Goal: Information Seeking & Learning: Learn about a topic

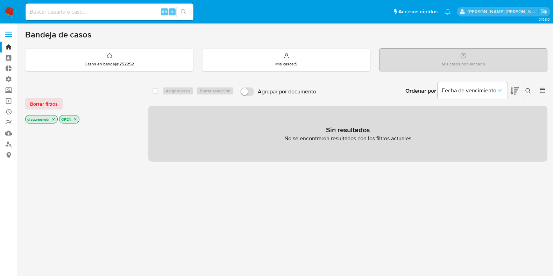
click at [94, 15] on input at bounding box center [110, 11] width 168 height 9
paste input "148706262"
type input "148706262"
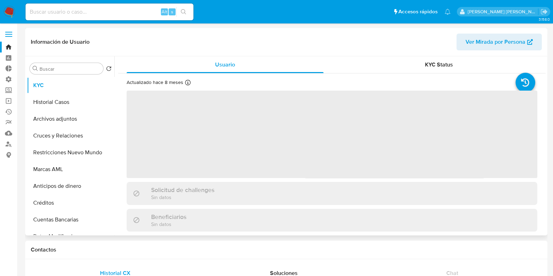
select select "10"
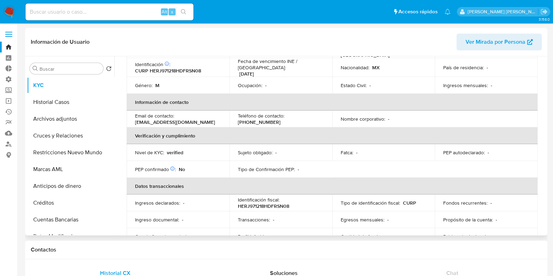
scroll to position [87, 0]
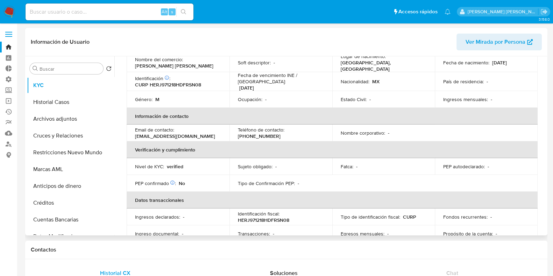
click at [503, 35] on span "Ver Mirada por Persona" at bounding box center [496, 42] width 60 height 17
click at [56, 119] on button "Archivos adjuntos" at bounding box center [68, 119] width 82 height 17
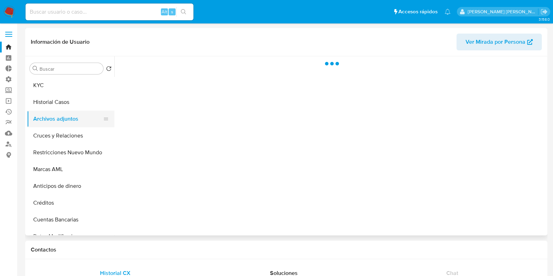
scroll to position [0, 0]
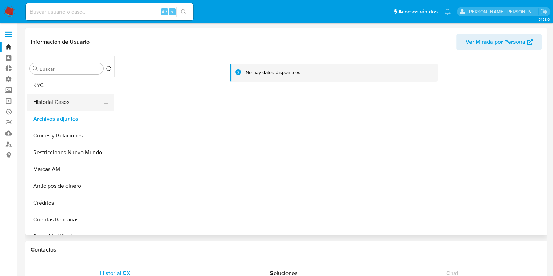
click at [58, 96] on button "Historial Casos" at bounding box center [68, 102] width 82 height 17
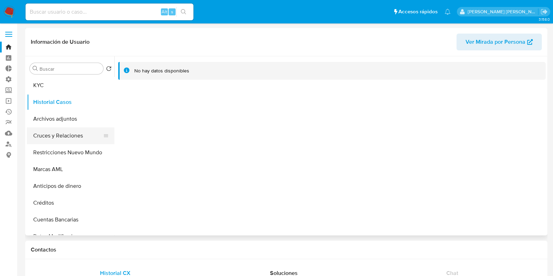
click at [49, 140] on button "Cruces y Relaciones" at bounding box center [68, 135] width 82 height 17
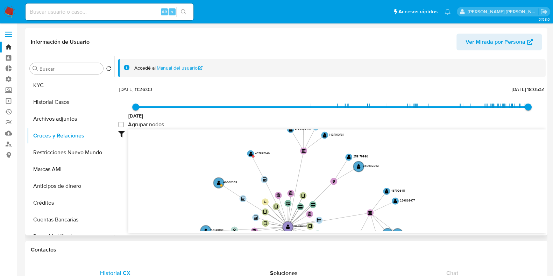
drag, startPoint x: 359, startPoint y: 153, endPoint x: 332, endPoint y: 218, distance: 69.9
click at [332, 218] on icon "device-63f7f42d08813b00182739cd  user-148706262  148706262 device-67bfbc4ccac…" at bounding box center [336, 179] width 417 height 101
click at [252, 156] on circle at bounding box center [253, 156] width 2 height 2
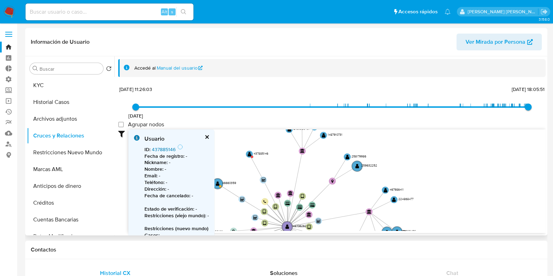
click at [159, 146] on link "437885146" at bounding box center [164, 149] width 24 height 7
click at [65, 87] on button "KYC" at bounding box center [68, 85] width 82 height 17
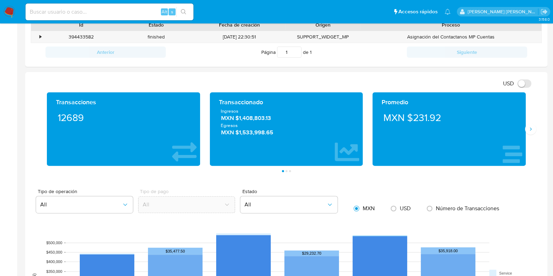
scroll to position [262, 0]
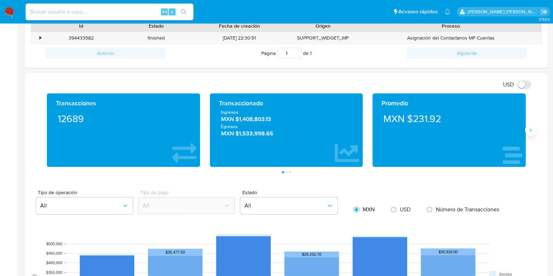
click at [535, 130] on button "Siguiente" at bounding box center [530, 130] width 11 height 11
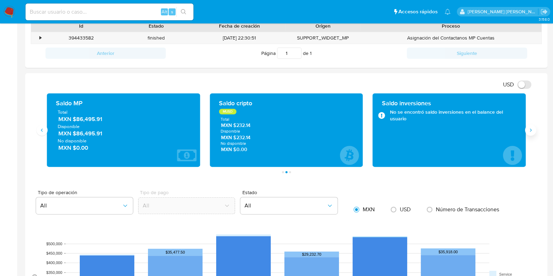
click at [535, 130] on button "Siguiente" at bounding box center [530, 130] width 11 height 11
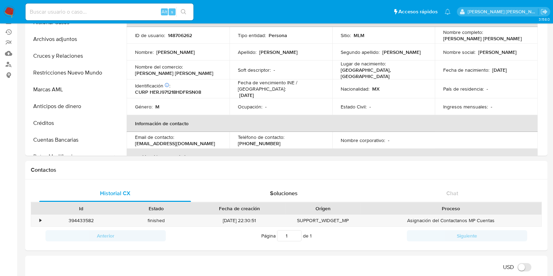
scroll to position [0, 0]
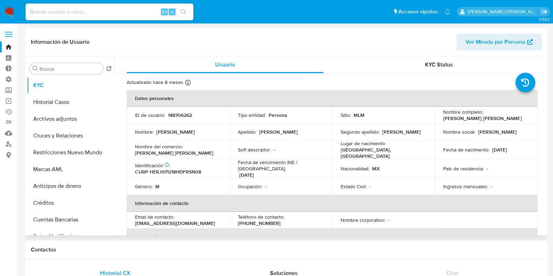
click at [497, 39] on span "Ver Mirada por Persona" at bounding box center [496, 42] width 60 height 17
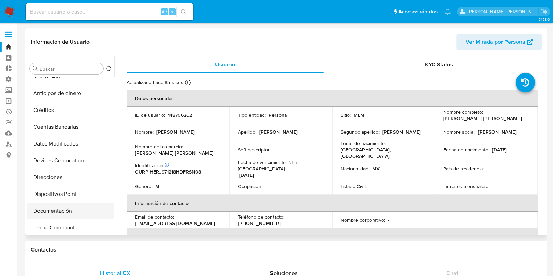
scroll to position [131, 0]
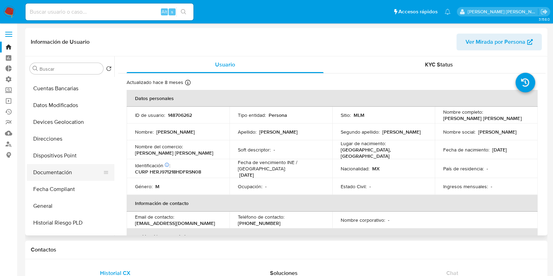
click at [65, 172] on button "Documentación" at bounding box center [68, 172] width 82 height 17
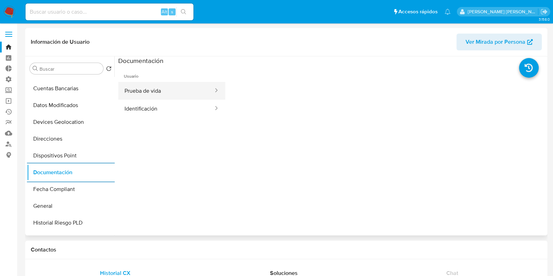
click at [176, 93] on button "Prueba de vida" at bounding box center [166, 91] width 96 height 18
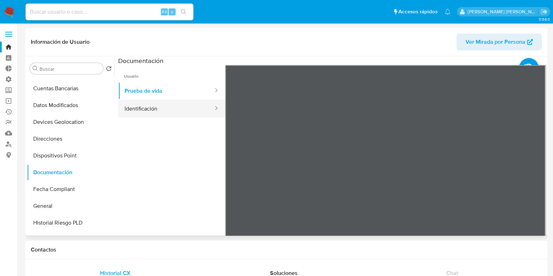
click at [164, 107] on button "Identificación" at bounding box center [166, 109] width 96 height 18
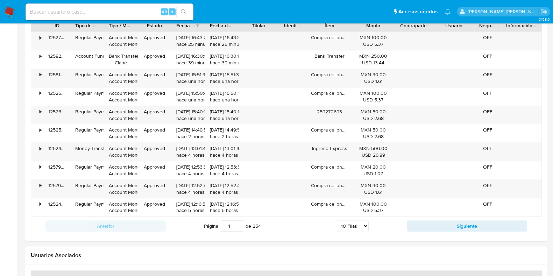
scroll to position [700, 0]
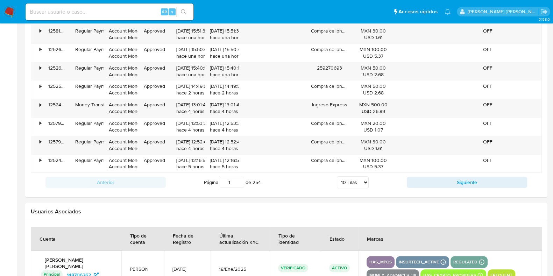
click at [365, 183] on select "5 Filas 10 Filas 20 Filas 25 Filas 50 Filas 100 Filas" at bounding box center [353, 182] width 32 height 12
select select "100"
click at [337, 176] on select "5 Filas 10 Filas 20 Filas 25 Filas 50 Filas 100 Filas" at bounding box center [353, 182] width 32 height 12
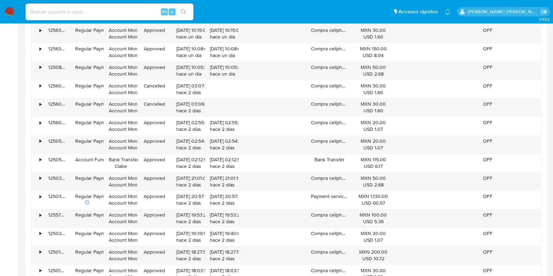
scroll to position [1181, 0]
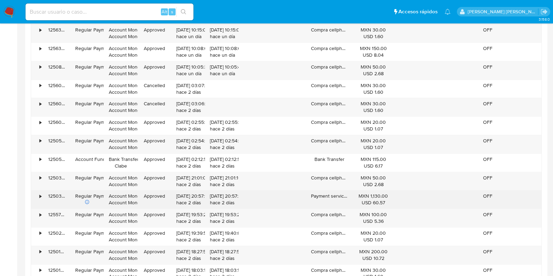
click at [40, 195] on div "•" at bounding box center [41, 196] width 2 height 7
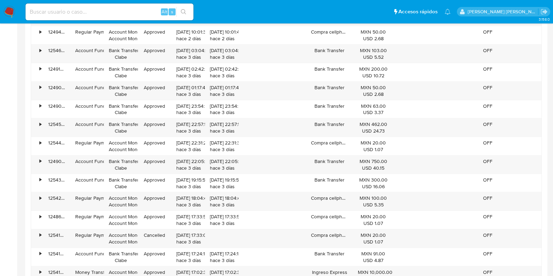
scroll to position [1837, 0]
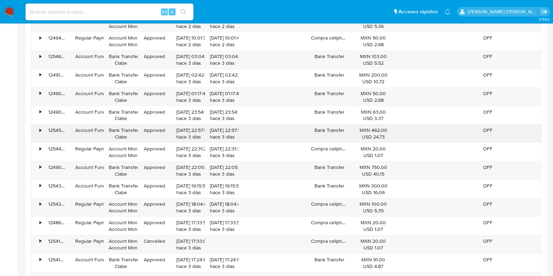
click at [43, 127] on div "125451243838" at bounding box center [56, 134] width 27 height 18
click at [40, 127] on div "•" at bounding box center [41, 130] width 2 height 7
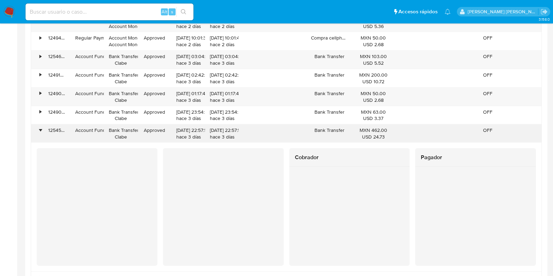
click at [40, 127] on div "•" at bounding box center [41, 130] width 2 height 7
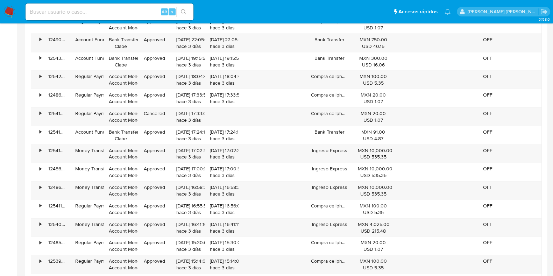
scroll to position [1968, 0]
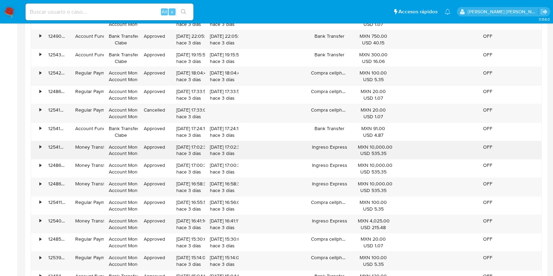
click at [38, 144] on div "•" at bounding box center [37, 150] width 12 height 18
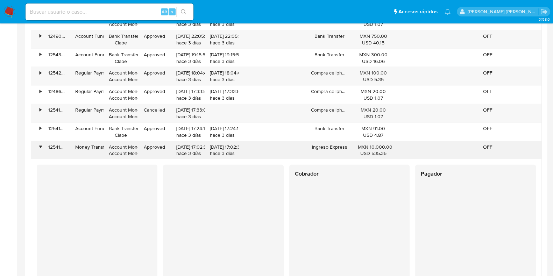
click at [38, 144] on div "•" at bounding box center [37, 150] width 12 height 18
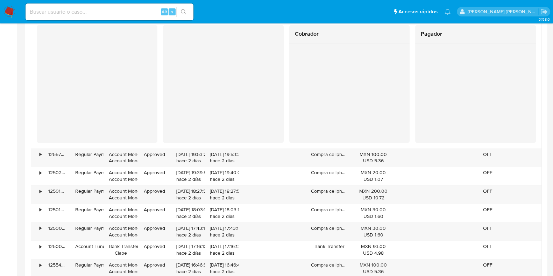
scroll to position [1312, 0]
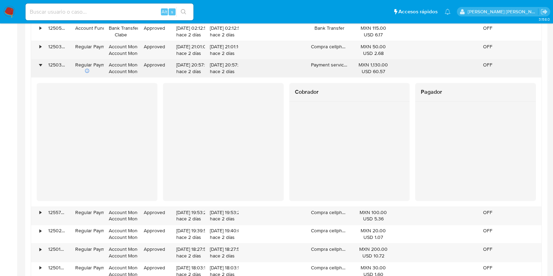
click at [38, 62] on div "•" at bounding box center [37, 68] width 12 height 18
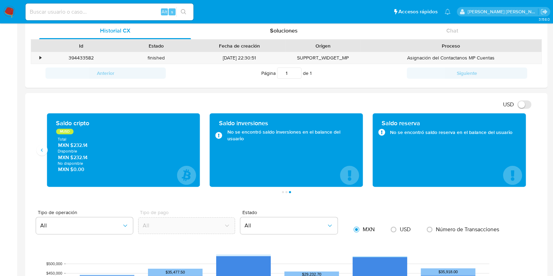
scroll to position [198, 0]
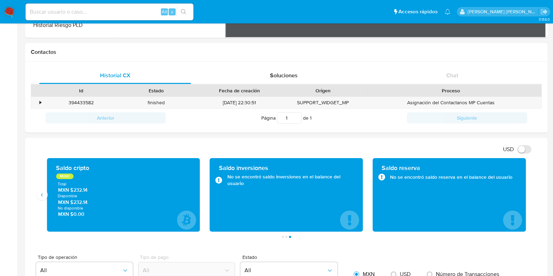
click at [105, 9] on input at bounding box center [110, 11] width 168 height 9
paste input "133517258"
type input "133517258"
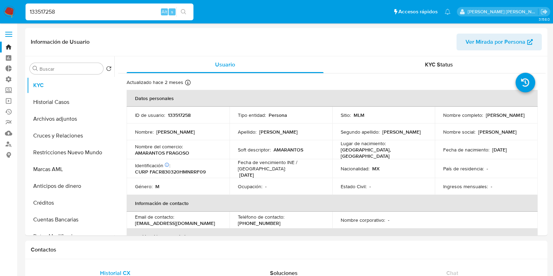
select select "10"
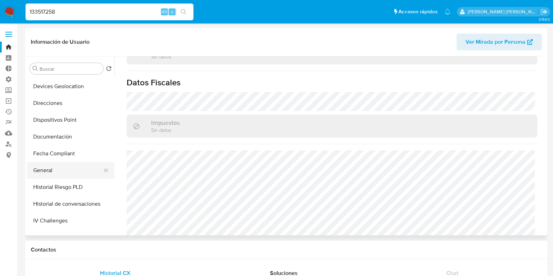
scroll to position [175, 0]
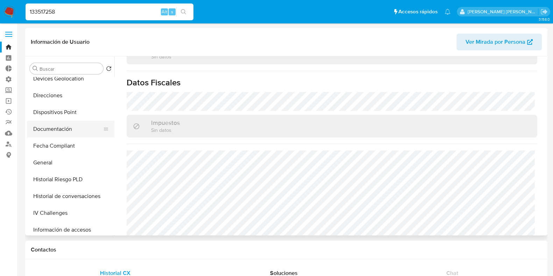
click at [60, 127] on button "Documentación" at bounding box center [68, 129] width 82 height 17
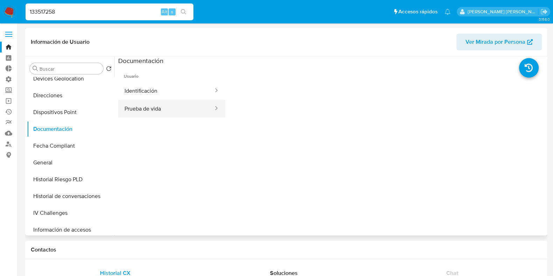
click at [171, 115] on button "Prueba de vida" at bounding box center [166, 109] width 96 height 18
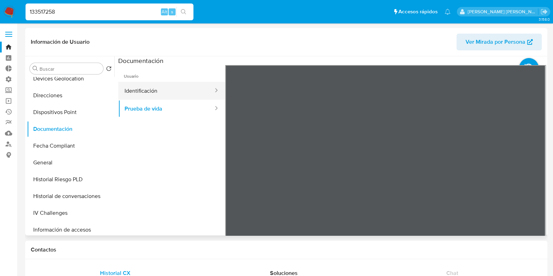
click at [149, 92] on button "Identificación" at bounding box center [166, 91] width 96 height 18
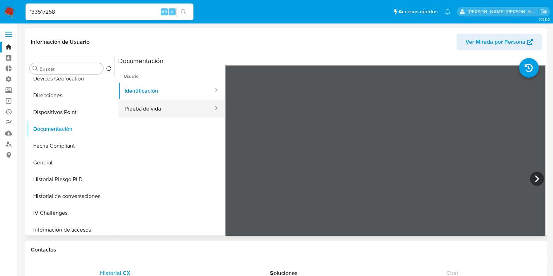
click at [139, 104] on button "Prueba de vida" at bounding box center [166, 109] width 96 height 18
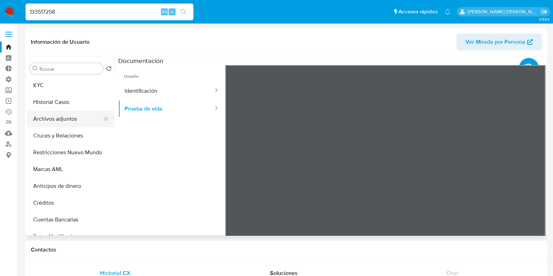
click at [71, 121] on button "Archivos adjuntos" at bounding box center [68, 119] width 82 height 17
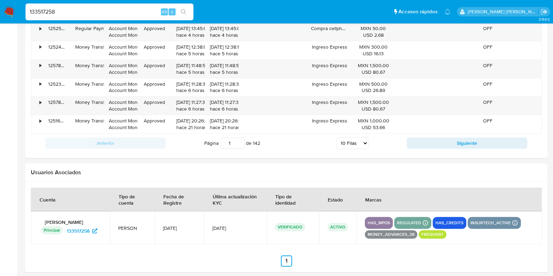
scroll to position [787, 0]
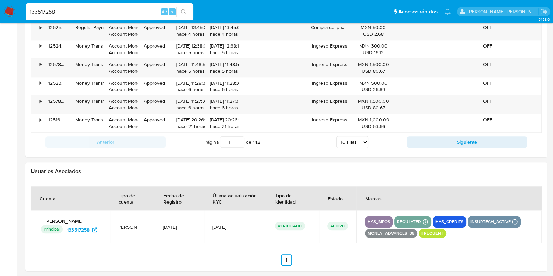
click at [364, 140] on select "5 Filas 10 Filas 20 Filas 25 Filas 50 Filas 100 Filas" at bounding box center [353, 142] width 32 height 12
select select "100"
click at [337, 136] on select "5 Filas 10 Filas 20 Filas 25 Filas 50 Filas 100 Filas" at bounding box center [353, 142] width 32 height 12
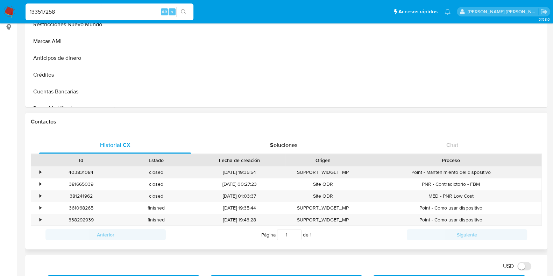
scroll to position [167, 0]
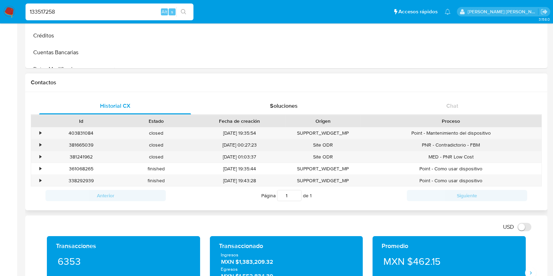
click at [38, 141] on div "•" at bounding box center [37, 145] width 12 height 12
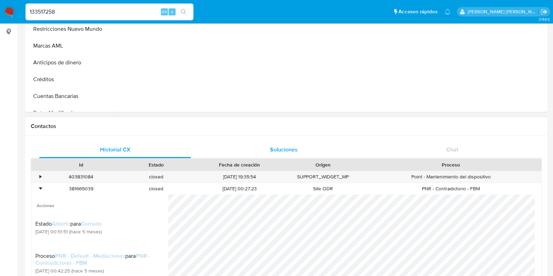
scroll to position [0, 0]
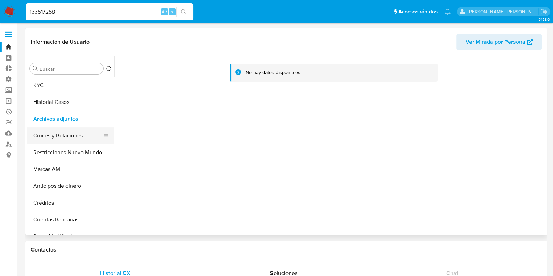
click at [60, 137] on button "Cruces y Relaciones" at bounding box center [68, 135] width 82 height 17
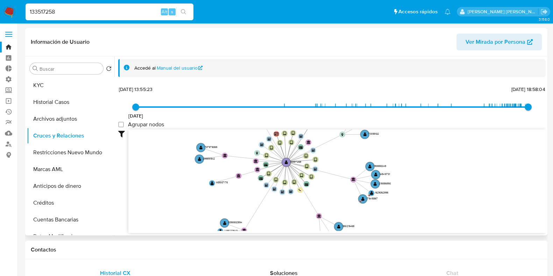
drag, startPoint x: 373, startPoint y: 177, endPoint x: 348, endPoint y: 134, distance: 50.4
click at [349, 142] on icon "device-63c4990b08813b0018724a69  user-133517258  133517258 device-6101fccb088…" at bounding box center [336, 179] width 417 height 101
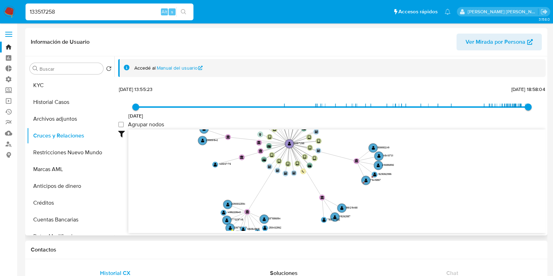
drag, startPoint x: 338, startPoint y: 197, endPoint x: 344, endPoint y: 188, distance: 11.1
click at [344, 188] on icon "device-63c4990b08813b0018724a69  user-133517258  133517258 device-6101fccb088…" at bounding box center [336, 179] width 417 height 101
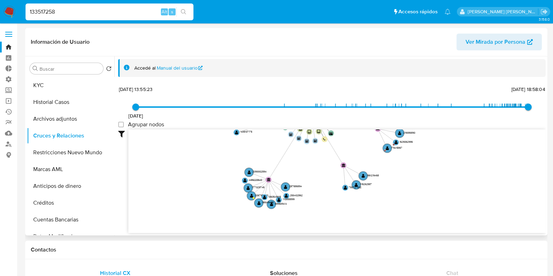
drag, startPoint x: 450, startPoint y: 187, endPoint x: 471, endPoint y: 151, distance: 41.6
click at [471, 151] on icon "device-63c4990b08813b0018724a69  user-133517258  133517258 device-6101fccb088…" at bounding box center [336, 179] width 417 height 101
click at [252, 171] on circle at bounding box center [249, 172] width 10 height 10
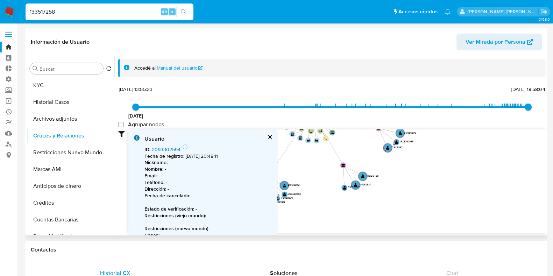
click at [169, 150] on link "2093302594" at bounding box center [166, 149] width 29 height 7
click at [269, 133] on div "Usuario ID : 2093302594 Fecha de registro : 11/11/2024, 20:48:11 Nickname : - N…" at bounding box center [202, 209] width 149 height 161
click at [268, 137] on button "cerrar" at bounding box center [269, 137] width 5 height 5
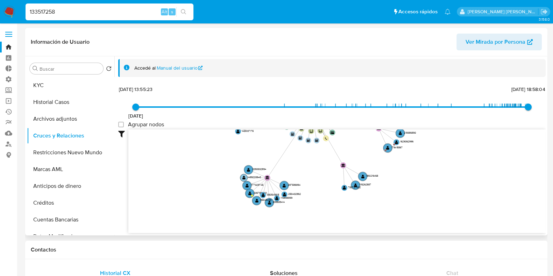
click at [241, 176] on circle at bounding box center [243, 177] width 7 height 7
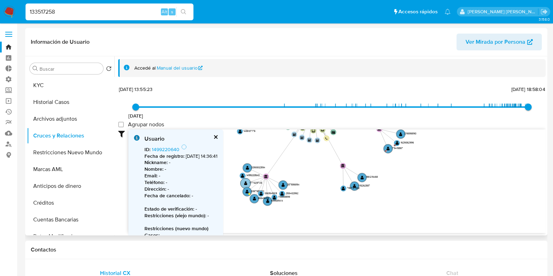
click at [244, 184] on circle at bounding box center [245, 183] width 10 height 10
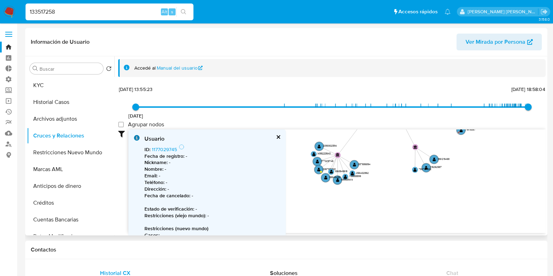
drag, startPoint x: 334, startPoint y: 217, endPoint x: 407, endPoint y: 199, distance: 75.3
click at [407, 199] on icon "device-63c4990b08813b0018724a69  user-133517258  133517258 device-6101fccb088…" at bounding box center [336, 179] width 417 height 101
click at [323, 177] on circle at bounding box center [326, 178] width 10 height 10
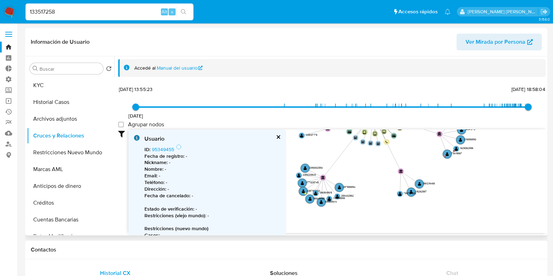
drag, startPoint x: 471, startPoint y: 173, endPoint x: 452, endPoint y: 206, distance: 37.8
click at [453, 204] on icon "device-63c4990b08813b0018724a69  user-133517258  133517258 device-6101fccb088…" at bounding box center [336, 179] width 417 height 101
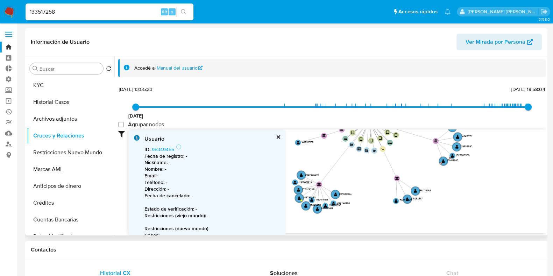
click at [279, 139] on button "cerrar" at bounding box center [278, 137] width 5 height 5
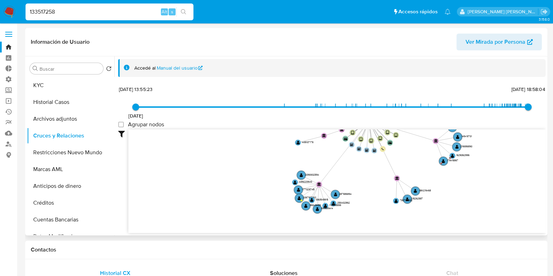
click at [49, 10] on input "133517258" at bounding box center [110, 11] width 168 height 9
paste input "350792320"
type input "350792320"
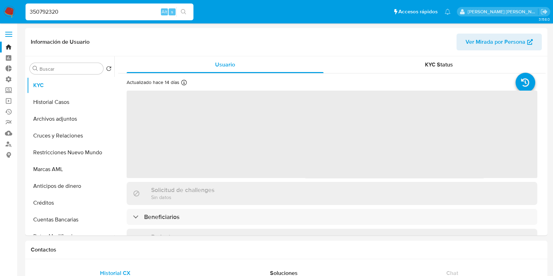
select select "10"
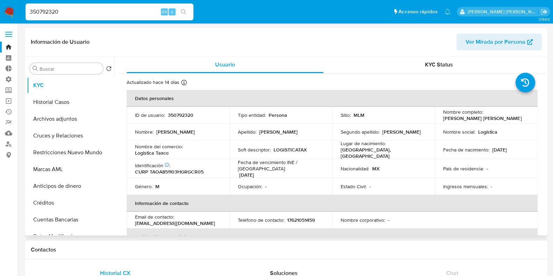
click at [494, 40] on span "Ver Mirada por Persona" at bounding box center [496, 42] width 60 height 17
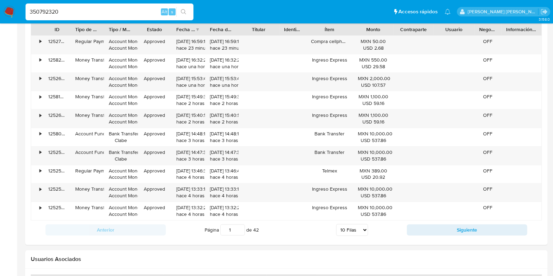
scroll to position [612, 0]
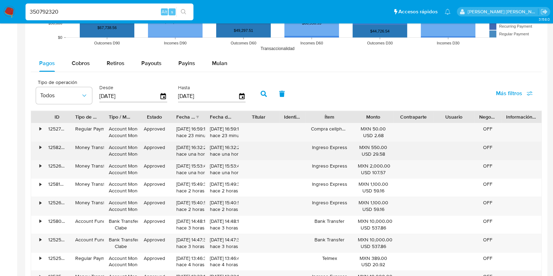
click at [47, 148] on div "125821863110" at bounding box center [56, 151] width 27 height 18
click at [43, 148] on div "•" at bounding box center [37, 151] width 12 height 18
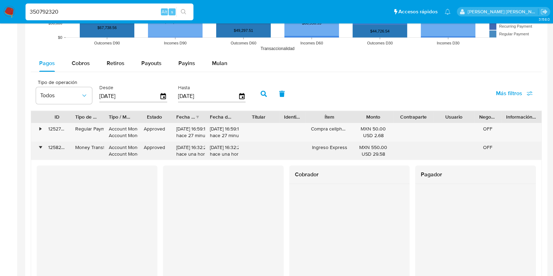
click at [43, 145] on div "•" at bounding box center [37, 151] width 12 height 18
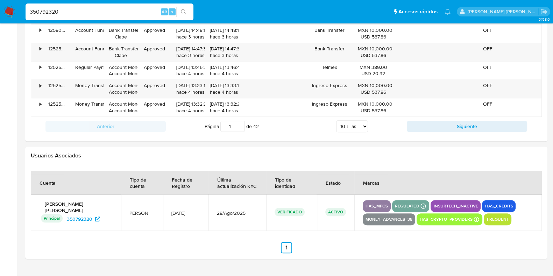
scroll to position [819, 0]
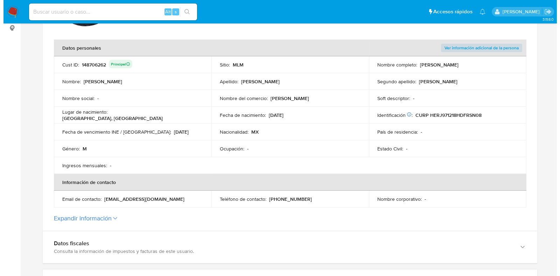
scroll to position [131, 0]
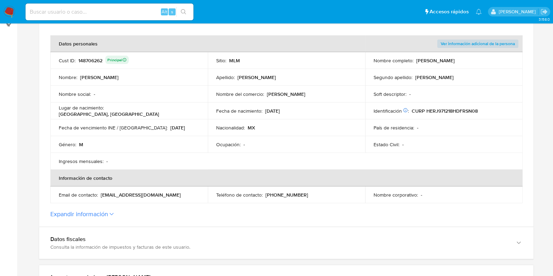
click at [471, 46] on span "Ver información adicional de la persona" at bounding box center [478, 43] width 74 height 7
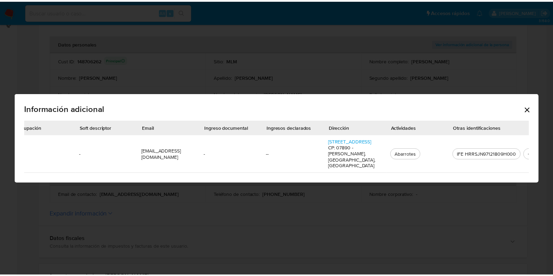
scroll to position [0, 279]
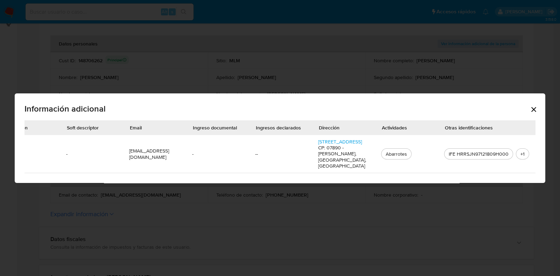
click at [532, 105] on icon "Cerrar" at bounding box center [533, 109] width 8 height 8
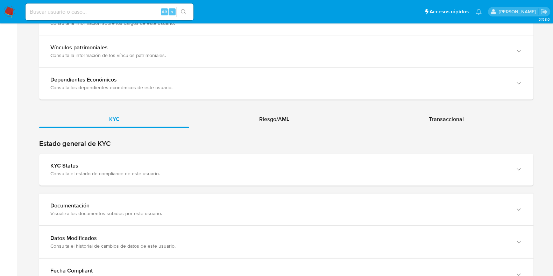
scroll to position [612, 0]
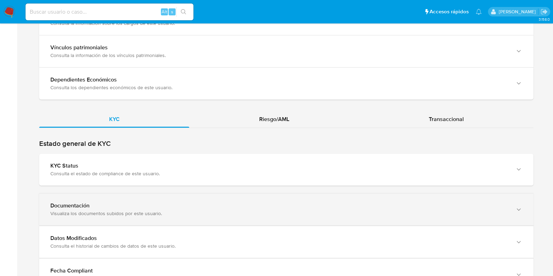
click at [72, 212] on div "Visualiza los documentos subidos por este usuario." at bounding box center [279, 213] width 458 height 6
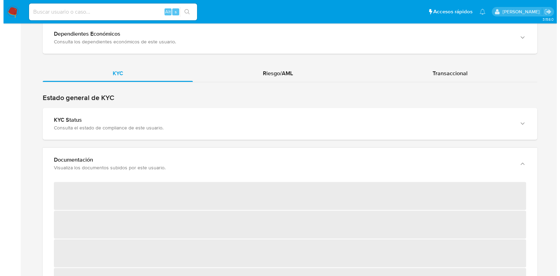
scroll to position [700, 0]
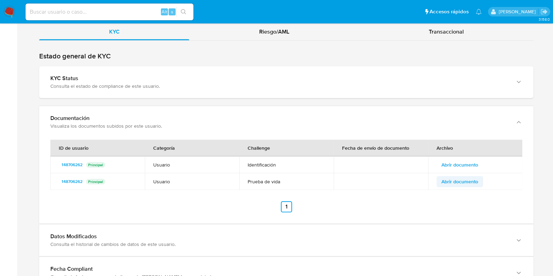
click at [457, 179] on span "Abrir documento" at bounding box center [460, 182] width 37 height 10
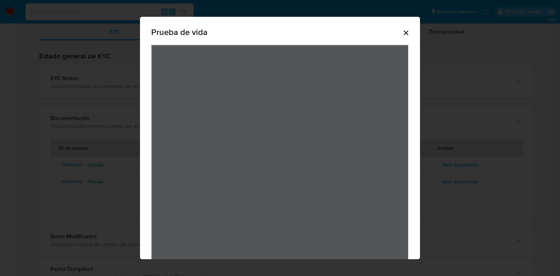
click at [402, 29] on icon "Cerrar" at bounding box center [406, 33] width 8 height 8
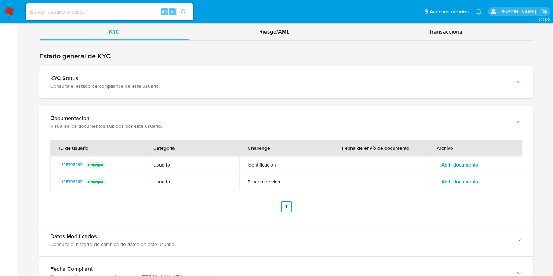
click at [465, 164] on span "Abrir documento" at bounding box center [460, 165] width 37 height 10
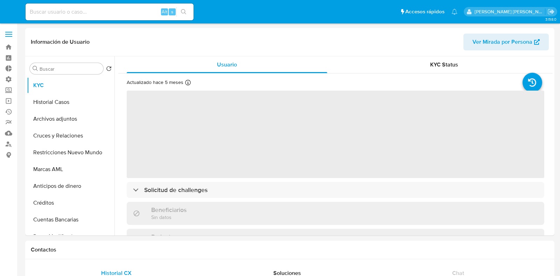
select select "10"
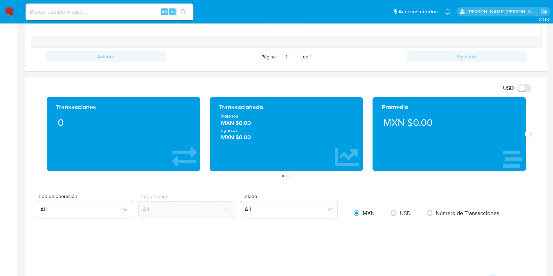
scroll to position [306, 0]
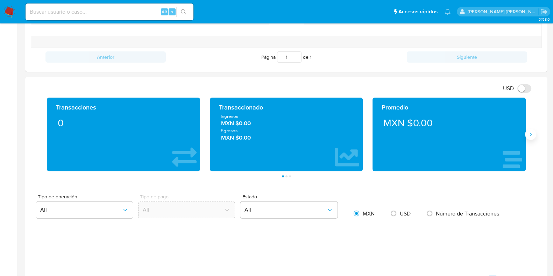
click at [533, 135] on icon "Siguiente" at bounding box center [531, 135] width 6 height 6
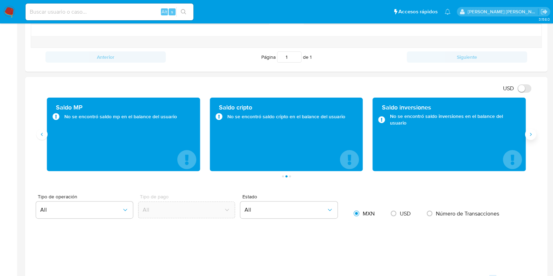
click at [533, 135] on icon "Siguiente" at bounding box center [531, 135] width 6 height 6
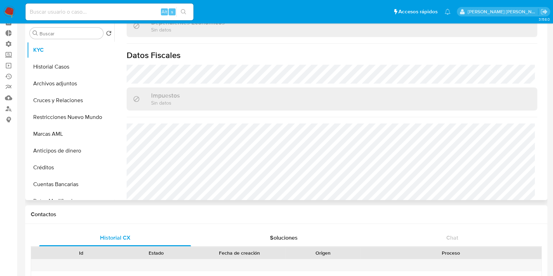
scroll to position [0, 0]
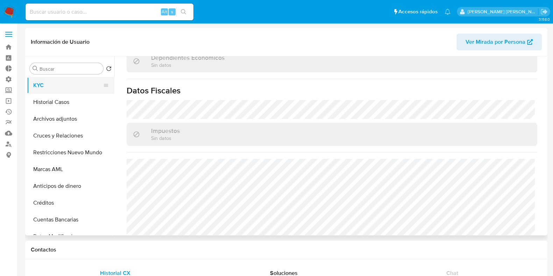
click at [52, 90] on button "KYC" at bounding box center [68, 85] width 82 height 17
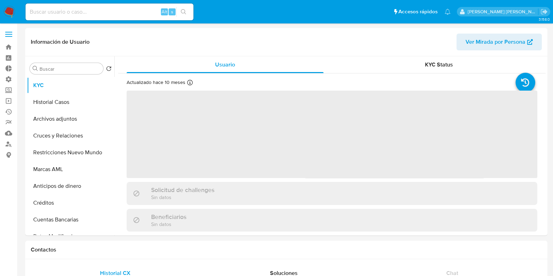
select select "10"
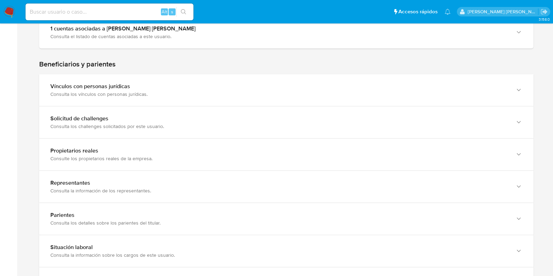
scroll to position [394, 0]
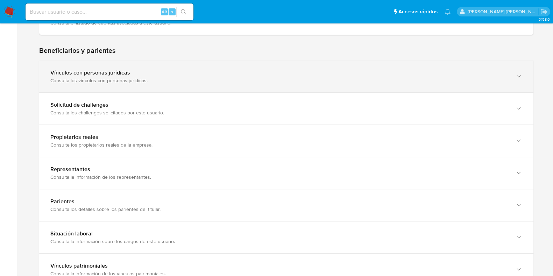
click at [307, 74] on div "Vínculos con personas jurídicas" at bounding box center [279, 72] width 458 height 7
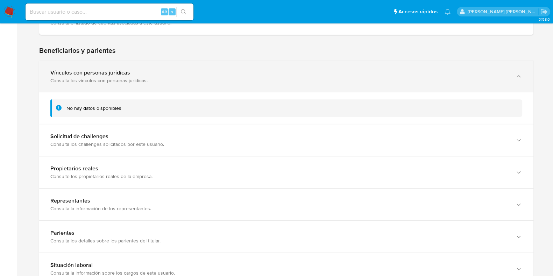
click at [307, 75] on div "Vínculos con personas jurídicas" at bounding box center [279, 72] width 458 height 7
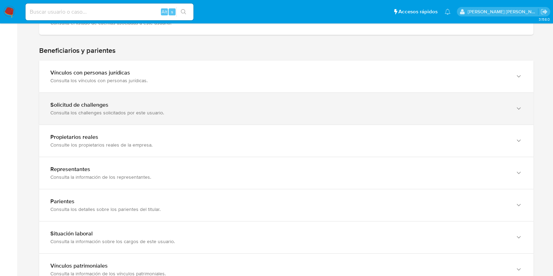
click at [266, 101] on div "Solicitud de challenges" at bounding box center [279, 104] width 458 height 7
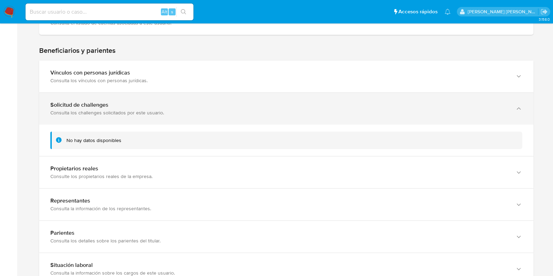
click at [265, 100] on div "Solicitud de challenges Consulta los challenges solicitados por este usuario." at bounding box center [286, 109] width 494 height 32
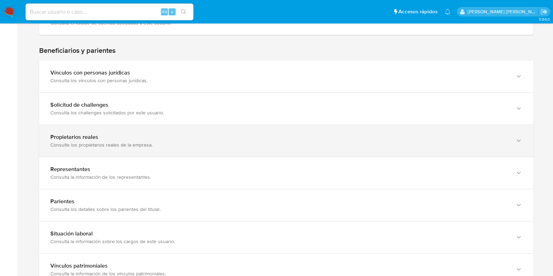
click at [262, 129] on div "Propietarios reales Consulte los propietarios reales de la empresa." at bounding box center [286, 141] width 494 height 32
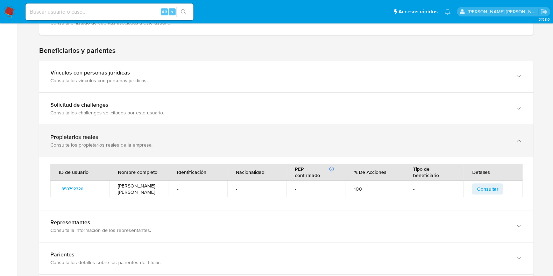
scroll to position [437, 0]
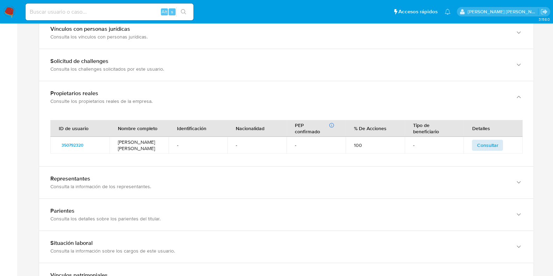
click at [501, 142] on button "Consultar" at bounding box center [487, 145] width 31 height 11
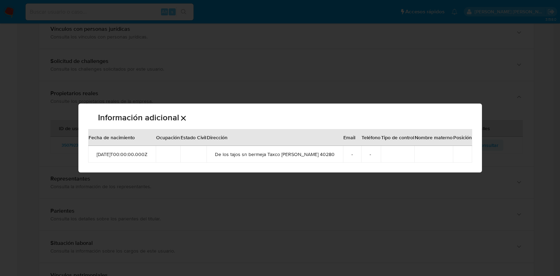
click at [188, 115] on icon "Cerrar" at bounding box center [183, 118] width 8 height 8
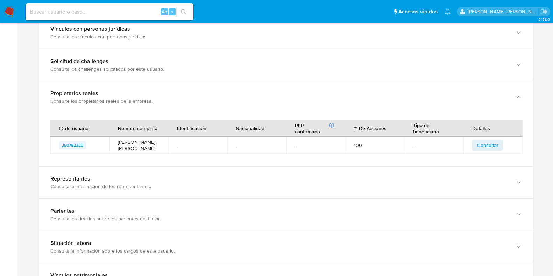
click at [73, 146] on span "350792320" at bounding box center [73, 145] width 22 height 8
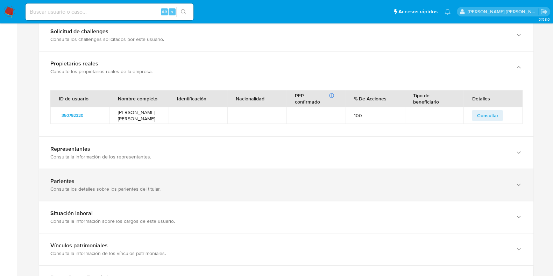
scroll to position [481, 0]
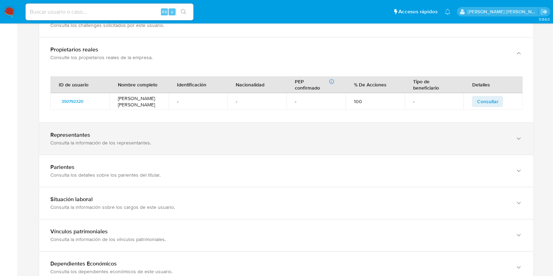
click at [183, 142] on div "Consulta la información de los representantes." at bounding box center [279, 143] width 458 height 6
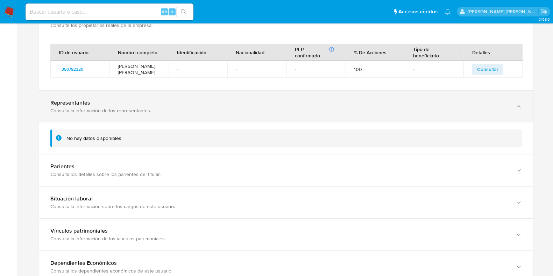
scroll to position [568, 0]
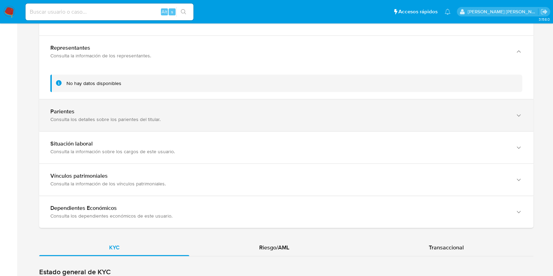
click at [179, 109] on div "Parientes" at bounding box center [279, 111] width 458 height 7
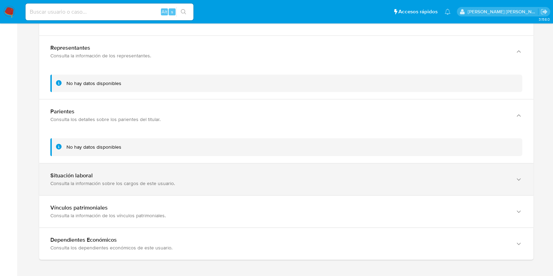
click at [188, 174] on div "Situación laboral" at bounding box center [279, 175] width 458 height 7
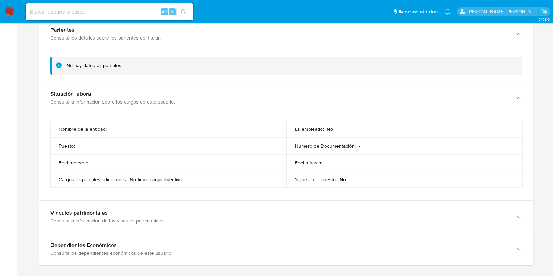
scroll to position [700, 0]
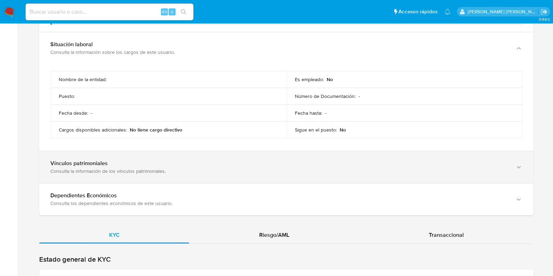
click at [187, 158] on div "Vínculos patrimoniales Consulta la información de los vínculos patrimoniales." at bounding box center [286, 167] width 494 height 32
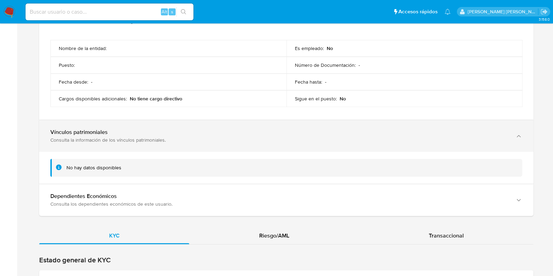
scroll to position [744, 0]
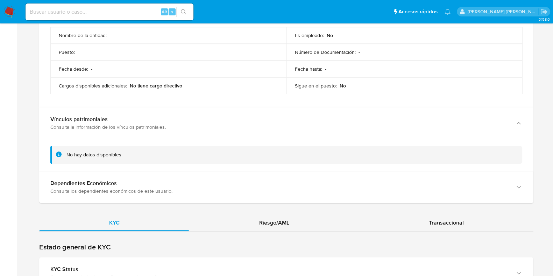
drag, startPoint x: 182, startPoint y: 173, endPoint x: 181, endPoint y: 167, distance: 5.3
click at [181, 172] on div "Dependientes Económicos Consulta los dependientes económicos de este usuario." at bounding box center [286, 187] width 494 height 32
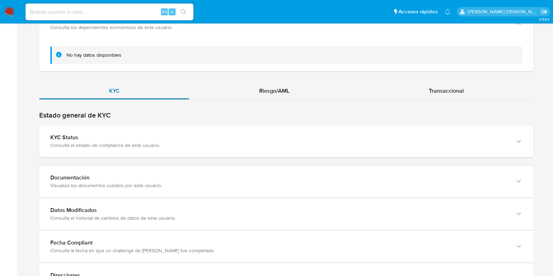
scroll to position [919, 0]
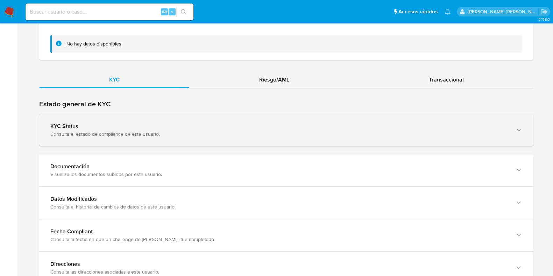
click at [177, 133] on div "Consulta el estado de compliance de este usuario." at bounding box center [279, 134] width 458 height 6
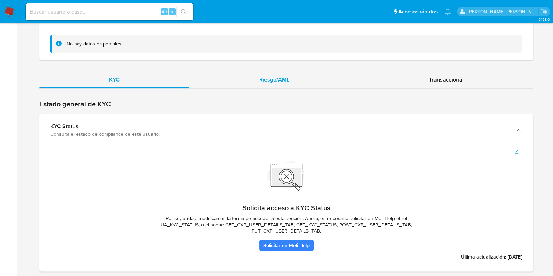
click at [264, 82] on span "Riesgo/AML" at bounding box center [274, 80] width 30 height 8
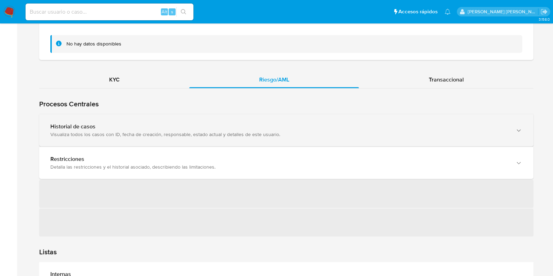
click at [264, 140] on div "Historial de casos Visualiza todos los casos con ID, fecha de creación, respons…" at bounding box center [286, 130] width 494 height 32
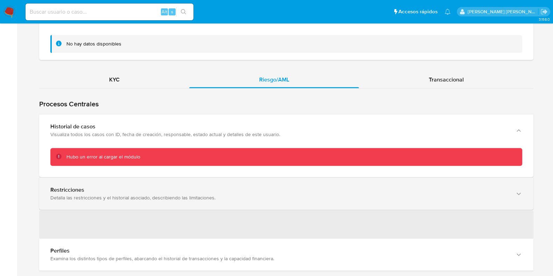
click at [226, 202] on div "Restricciones Detalla las restricciones y el historial asociado, describiendo l…" at bounding box center [286, 194] width 494 height 32
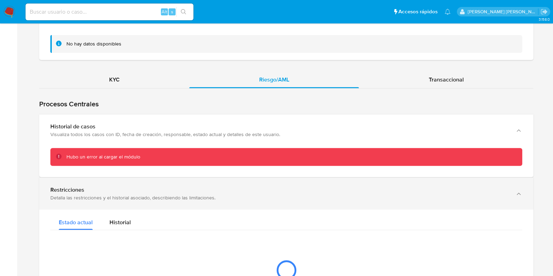
scroll to position [962, 0]
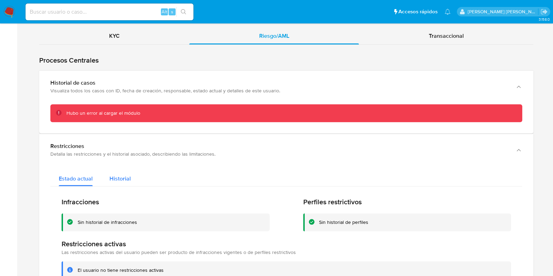
click at [116, 175] on span "Historial" at bounding box center [120, 179] width 21 height 8
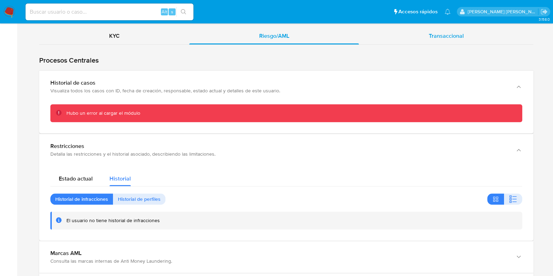
click at [467, 33] on div "Transaccional" at bounding box center [446, 36] width 175 height 17
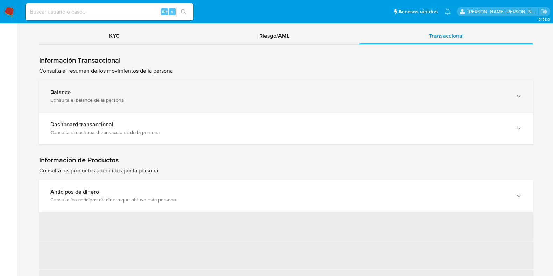
click at [422, 98] on div "Consulta el balance de la persona" at bounding box center [279, 100] width 458 height 6
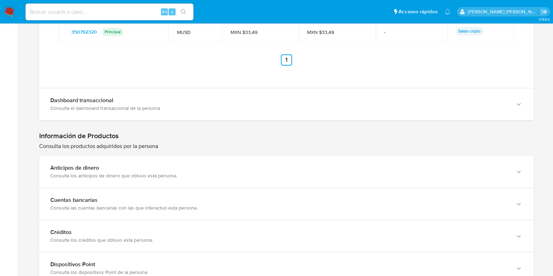
scroll to position [1268, 0]
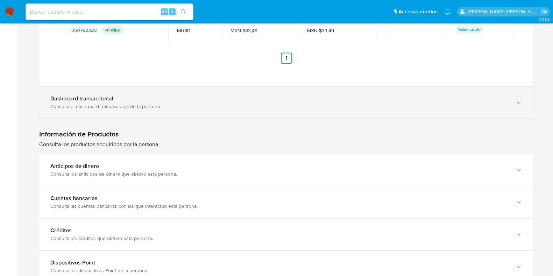
click at [92, 100] on b "Dashboard transaccional" at bounding box center [81, 98] width 63 height 8
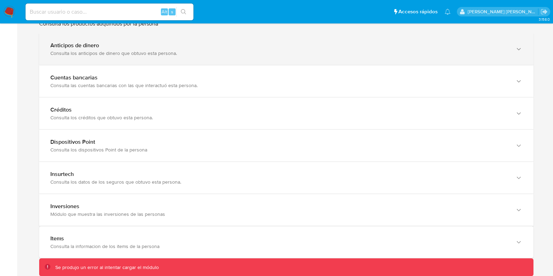
scroll to position [1837, 0]
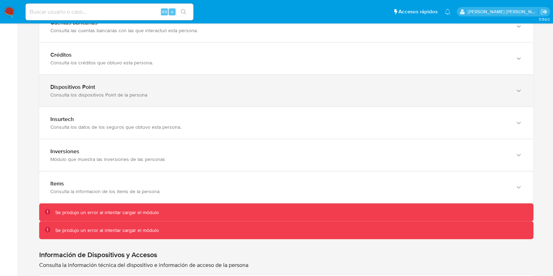
click at [97, 85] on div "Dispositivos Point" at bounding box center [279, 87] width 458 height 7
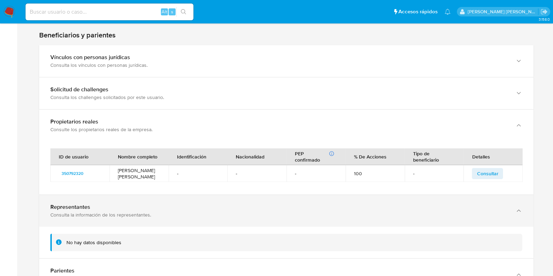
scroll to position [481, 0]
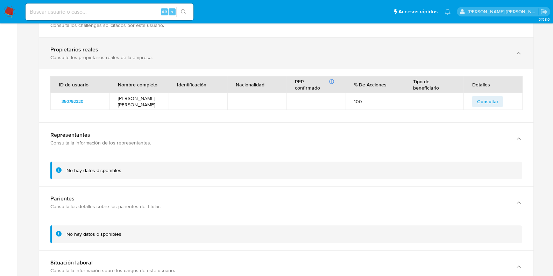
click at [521, 56] on icon "button" at bounding box center [518, 53] width 7 height 7
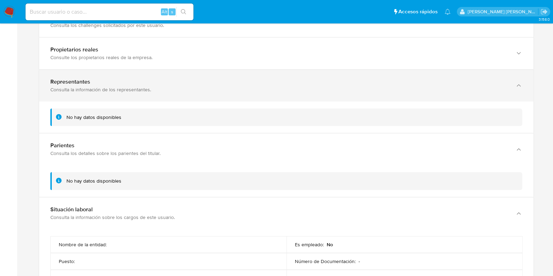
click at [519, 80] on div "button" at bounding box center [518, 85] width 8 height 14
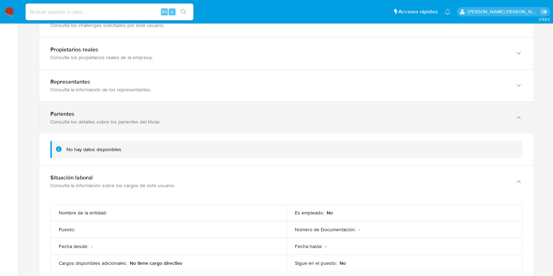
click at [515, 115] on icon "button" at bounding box center [518, 117] width 7 height 7
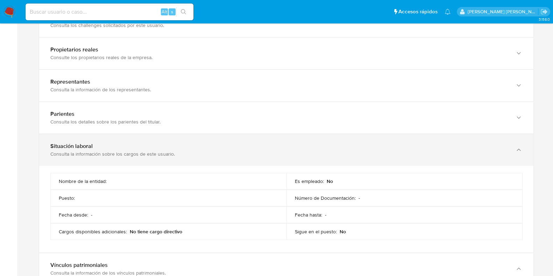
click at [517, 149] on icon "button" at bounding box center [518, 149] width 7 height 7
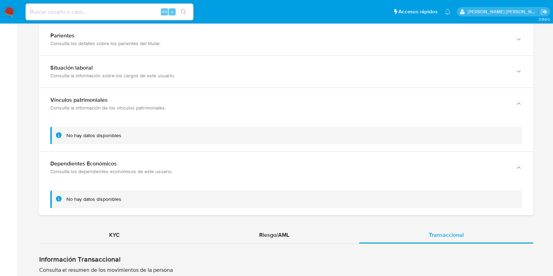
scroll to position [612, 0]
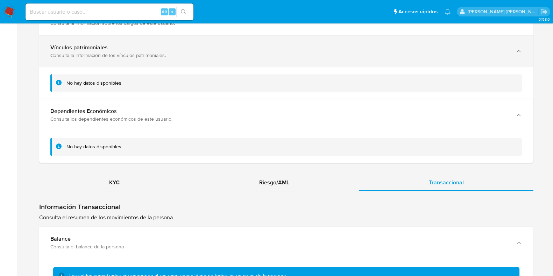
click at [529, 52] on div "Vínculos patrimoniales Consulta la información de los vínculos patrimoniales." at bounding box center [286, 51] width 494 height 32
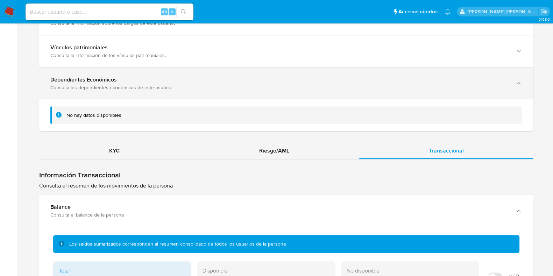
click at [525, 81] on div "Dependientes Económicos Consulta los dependientes económicos de este usuario." at bounding box center [286, 84] width 494 height 32
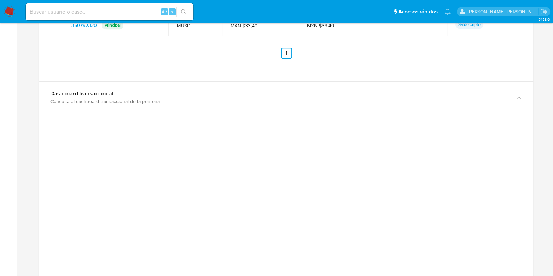
scroll to position [1006, 0]
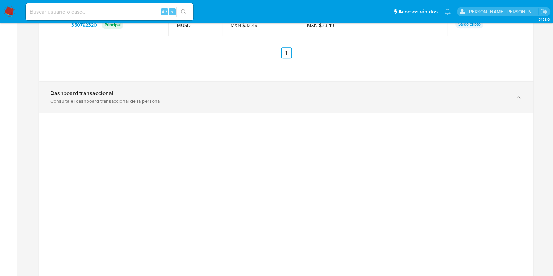
click at [520, 94] on icon "button" at bounding box center [518, 97] width 7 height 7
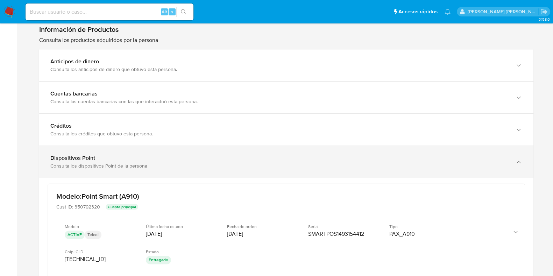
scroll to position [1137, 0]
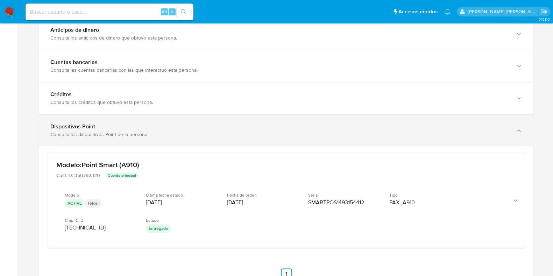
click at [520, 129] on icon "button" at bounding box center [518, 130] width 7 height 7
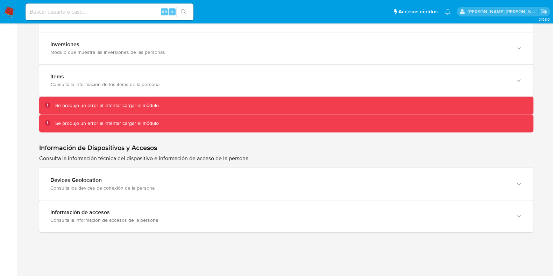
scroll to position [1285, 0]
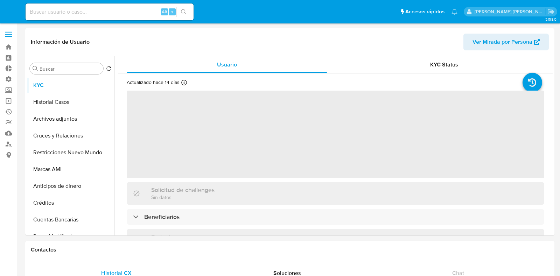
select select "10"
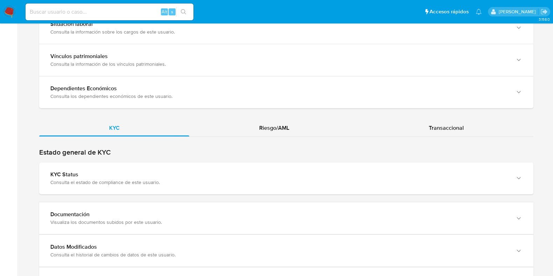
scroll to position [700, 0]
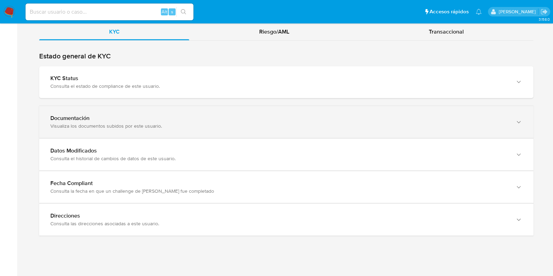
click at [152, 127] on div "Visualiza los documentos subidos por este usuario." at bounding box center [279, 126] width 458 height 6
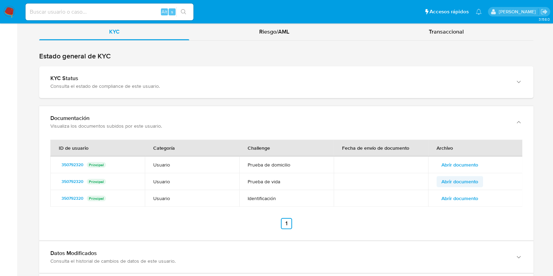
click at [459, 179] on span "Abrir documento" at bounding box center [460, 182] width 37 height 10
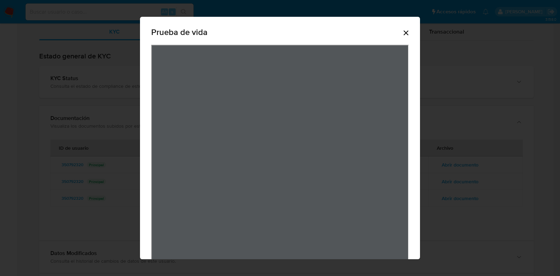
click at [401, 37] on div "Prueba de vida" at bounding box center [280, 33] width 258 height 22
click at [403, 33] on icon "Cerrar" at bounding box center [406, 33] width 8 height 8
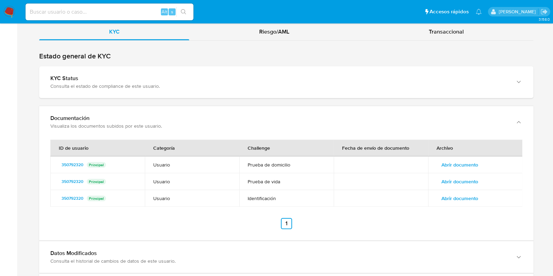
click at [474, 201] on span "Abrir documento" at bounding box center [460, 199] width 37 height 10
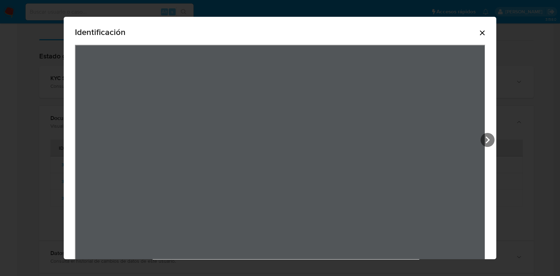
click at [483, 31] on icon "Cerrar" at bounding box center [482, 32] width 5 height 5
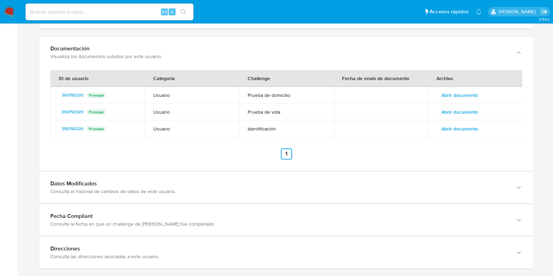
scroll to position [807, 0]
